Goal: Task Accomplishment & Management: Complete application form

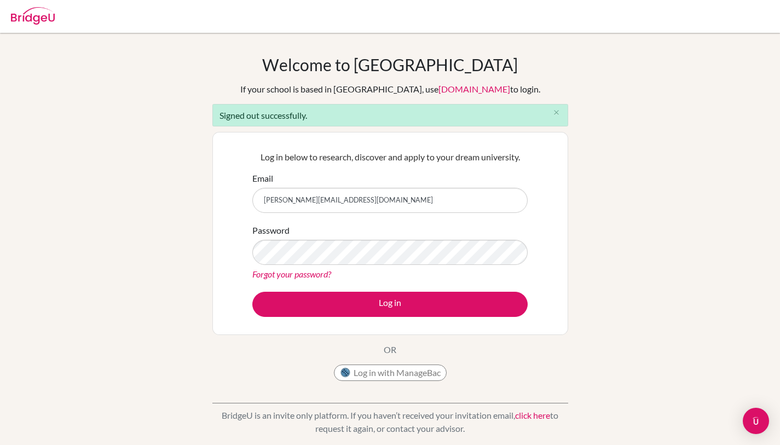
type input "sanchita@bridge-u.com"
click at [252, 292] on button "Log in" at bounding box center [389, 304] width 275 height 25
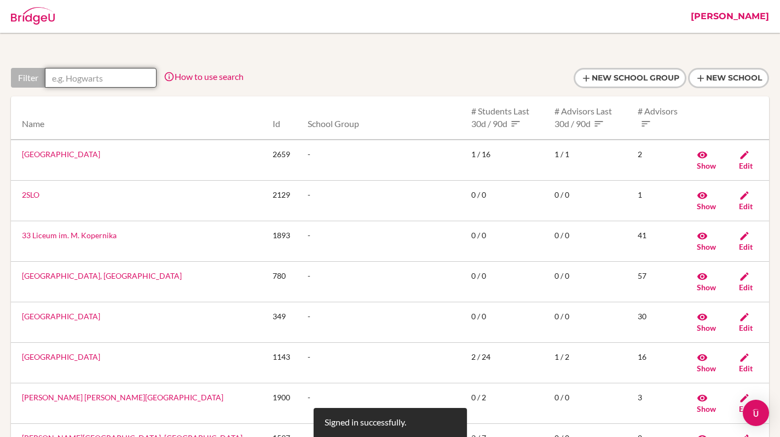
click at [66, 72] on input "text" at bounding box center [101, 78] width 112 height 20
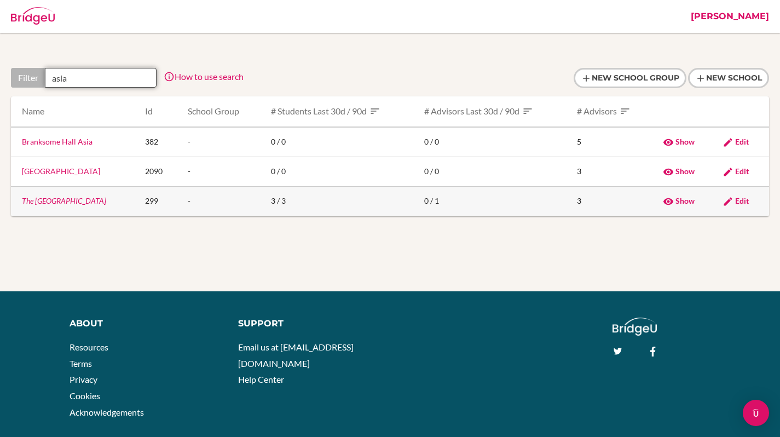
type input "asia"
click at [63, 204] on link "The [GEOGRAPHIC_DATA]" at bounding box center [64, 200] width 84 height 9
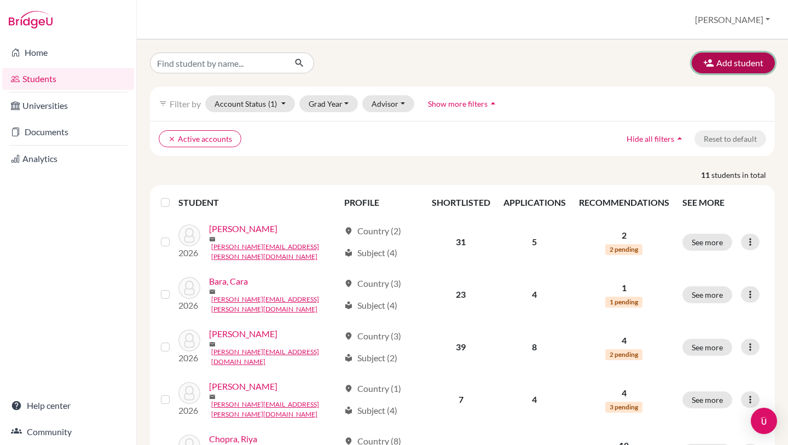
click at [703, 63] on icon "button" at bounding box center [708, 62] width 11 height 11
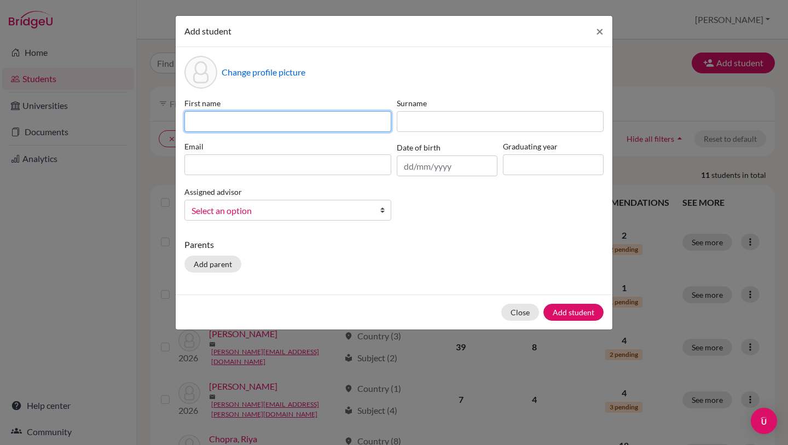
click at [306, 123] on input at bounding box center [287, 121] width 207 height 21
type input "Emil"
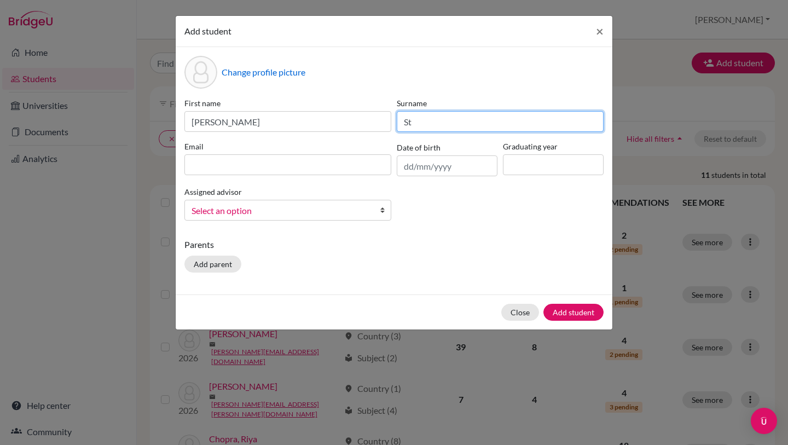
type input "S"
type input "Test"
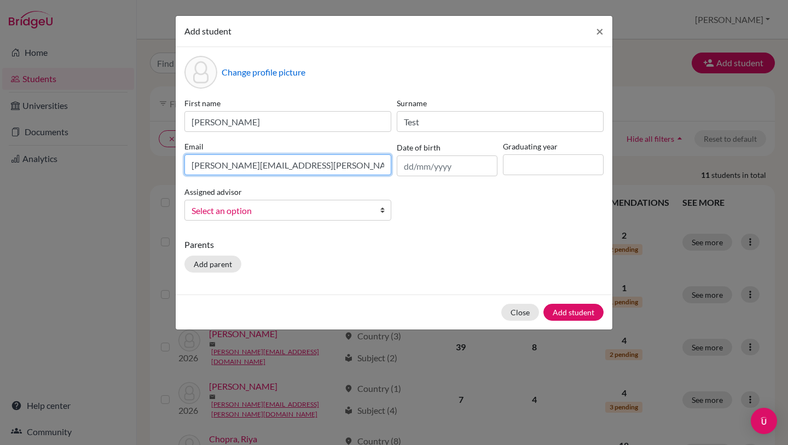
type input "sanchita+emil@bridge-u.com"
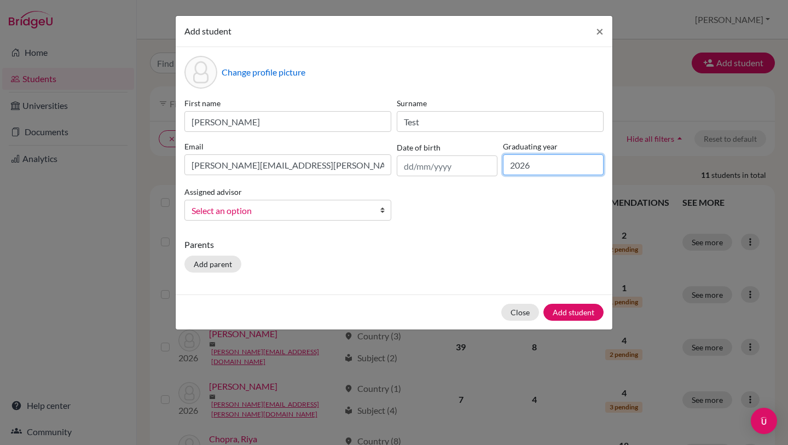
type input "2026"
click at [590, 314] on button "Add student" at bounding box center [573, 312] width 60 height 17
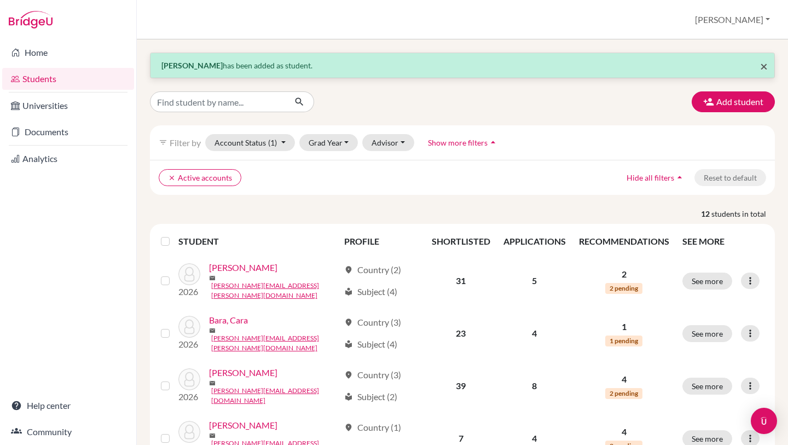
click at [760, 70] on span "×" at bounding box center [764, 66] width 8 height 16
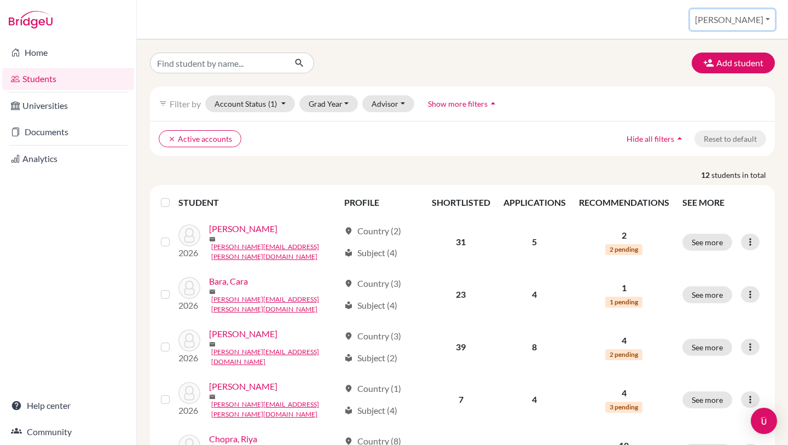
click at [746, 16] on button "[PERSON_NAME]" at bounding box center [732, 19] width 85 height 21
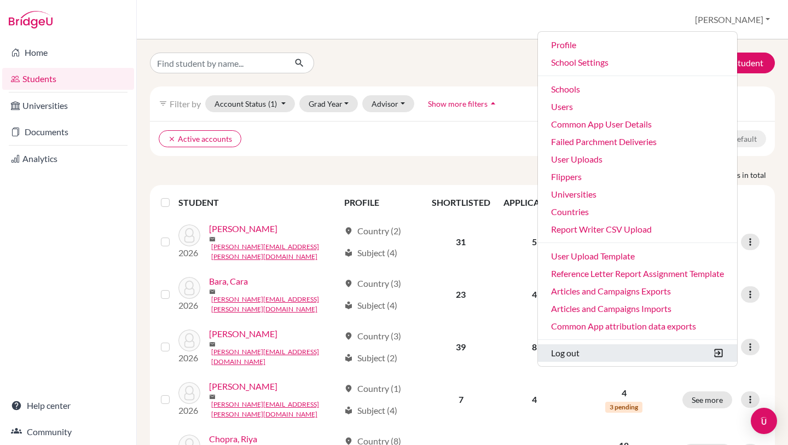
click at [611, 352] on button "Log out" at bounding box center [637, 353] width 199 height 18
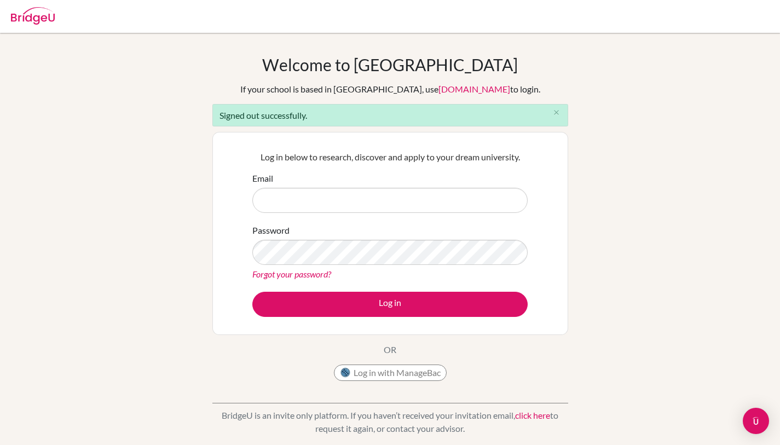
type input "[PERSON_NAME][EMAIL_ADDRESS][PERSON_NAME][DOMAIN_NAME]"
